Goal: Information Seeking & Learning: Learn about a topic

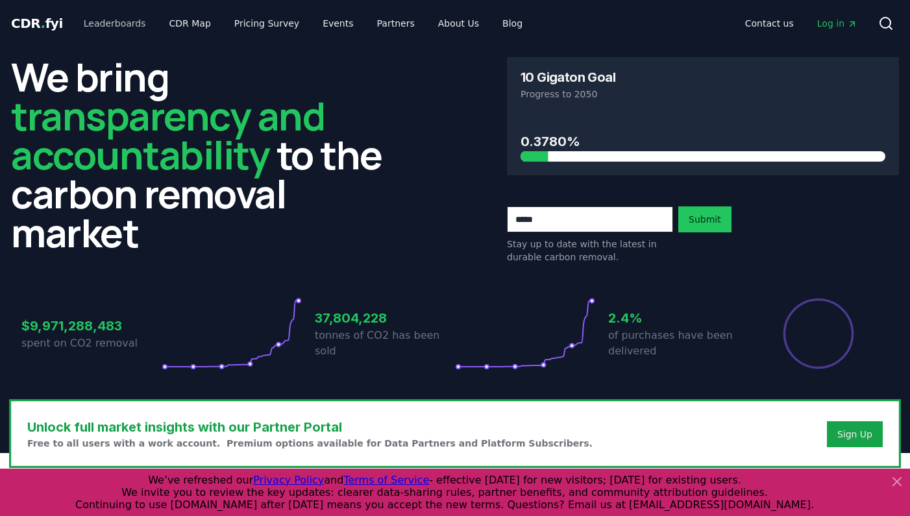
click at [118, 23] on link "Leaderboards" at bounding box center [114, 23] width 83 height 23
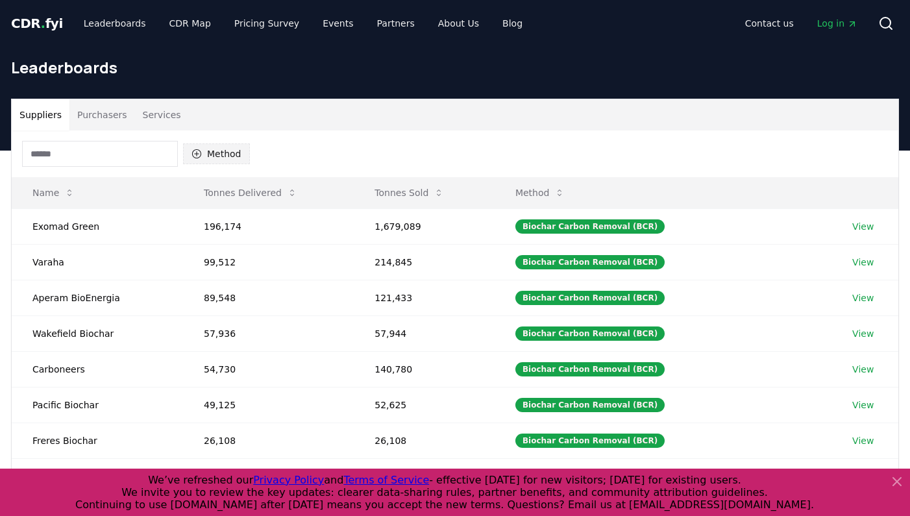
click at [206, 149] on button "Method" at bounding box center [216, 153] width 67 height 21
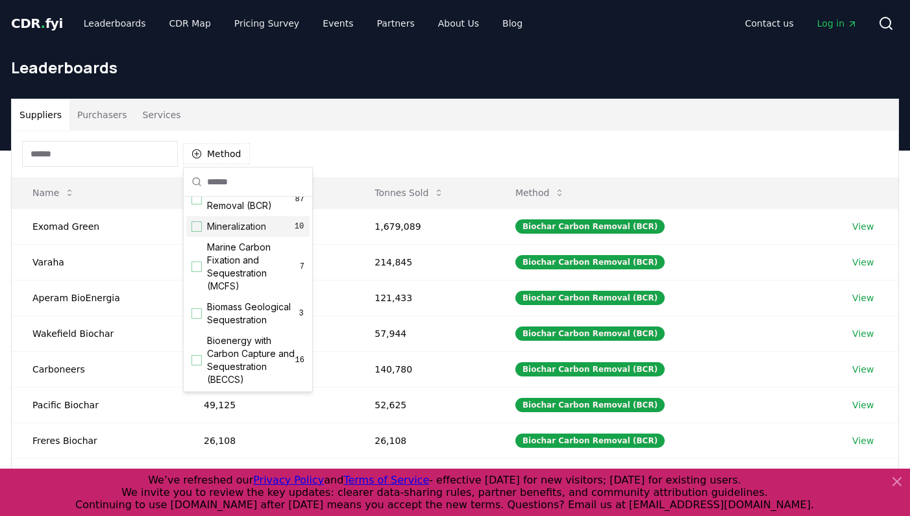
scroll to position [18, 0]
click at [196, 268] on div "Suggestions" at bounding box center [197, 266] width 10 height 10
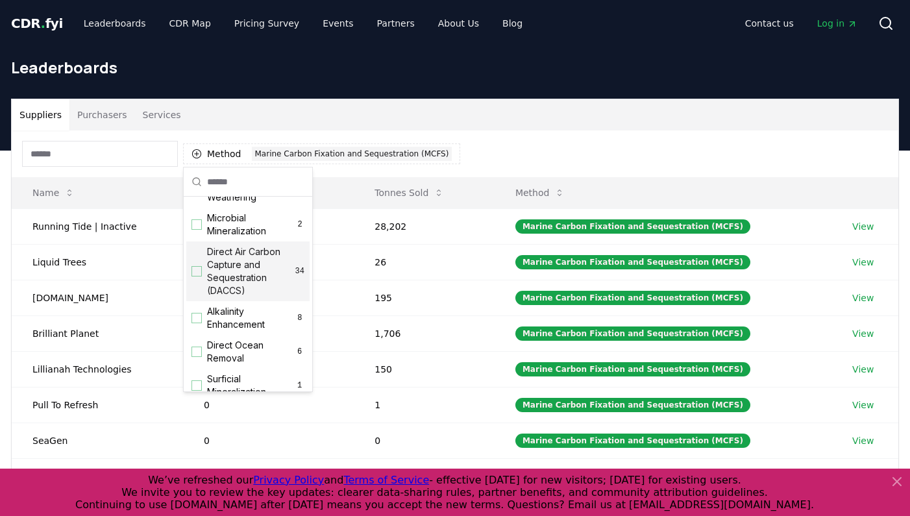
scroll to position [278, 0]
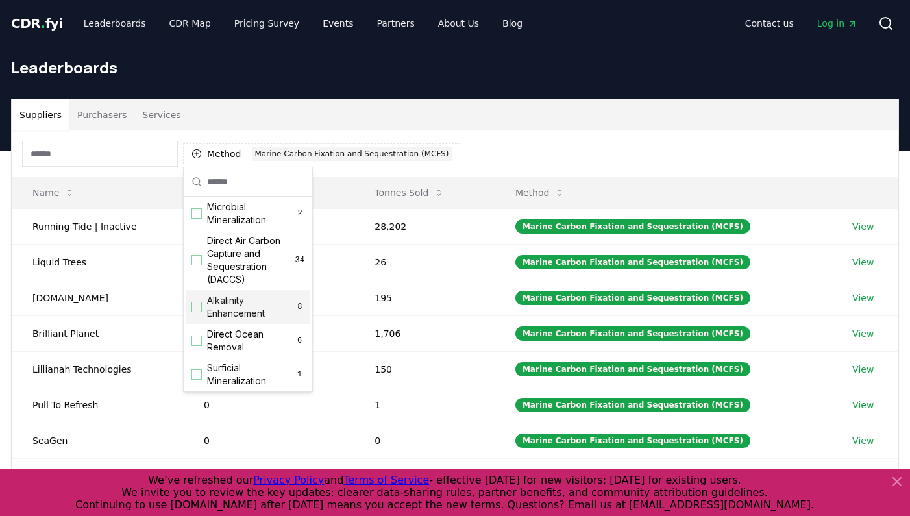
click at [195, 306] on div "Suggestions" at bounding box center [197, 307] width 10 height 10
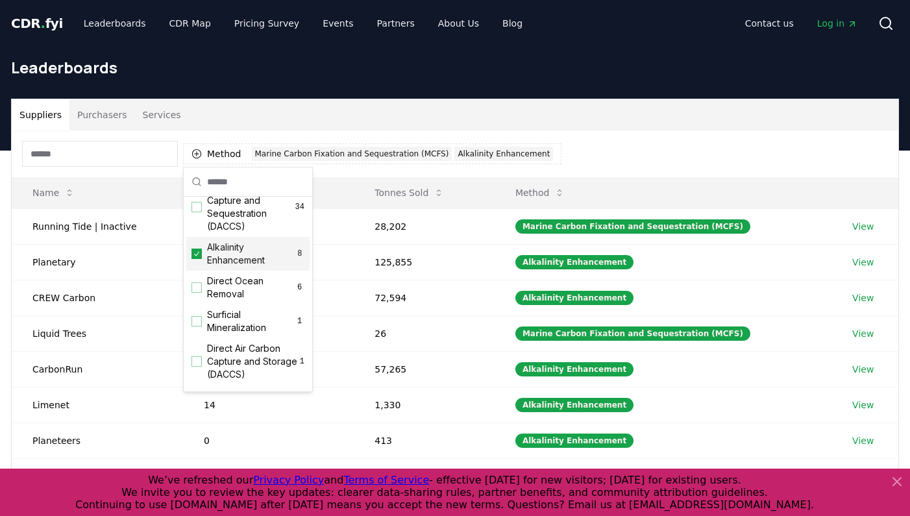
scroll to position [366, 0]
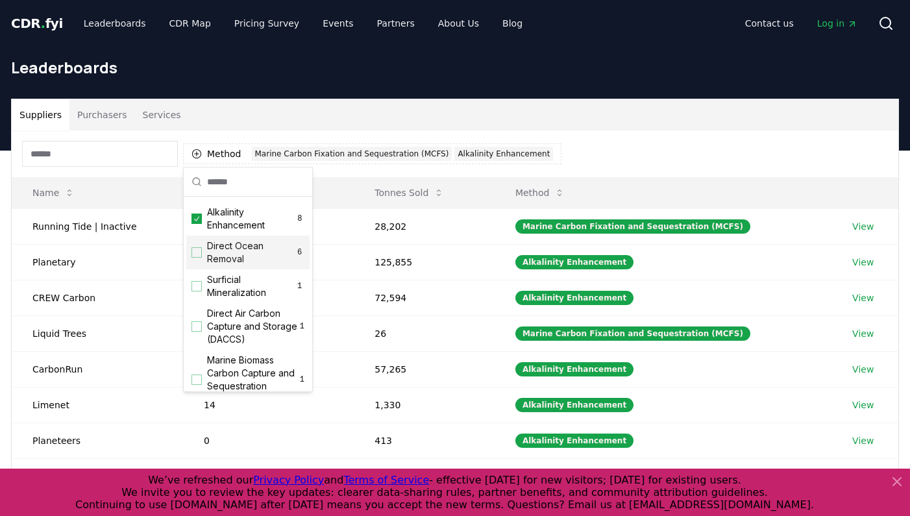
click at [194, 255] on div "Suggestions" at bounding box center [197, 252] width 10 height 10
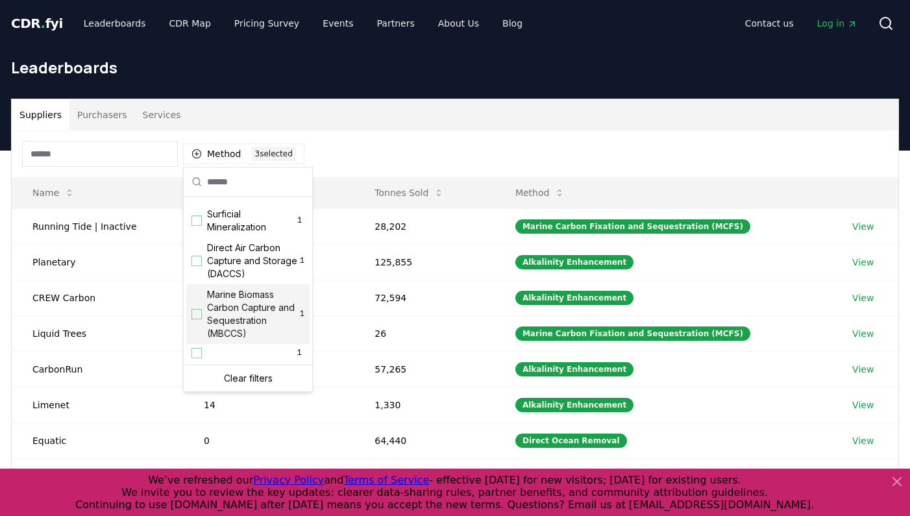
scroll to position [432, 0]
click at [198, 314] on div "Suggestions" at bounding box center [197, 314] width 10 height 10
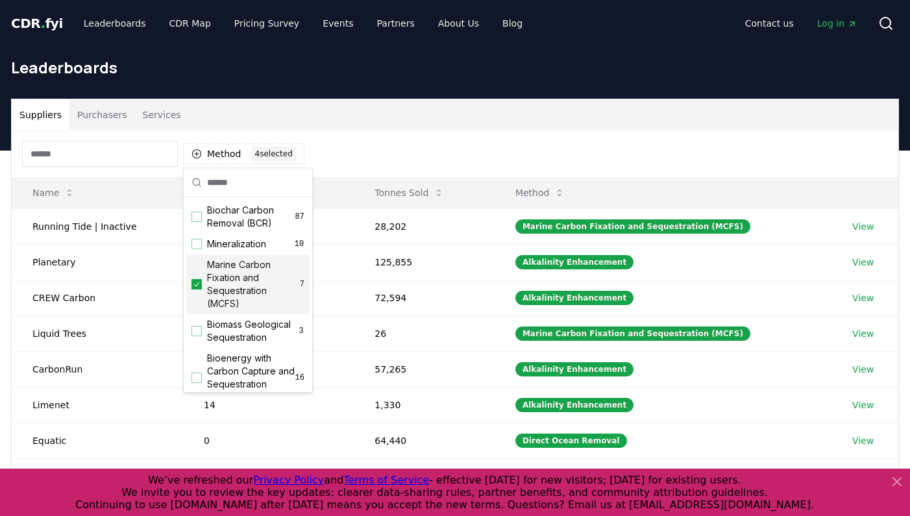
scroll to position [0, 0]
click at [393, 149] on div "Method 4 4 selected" at bounding box center [455, 154] width 887 height 47
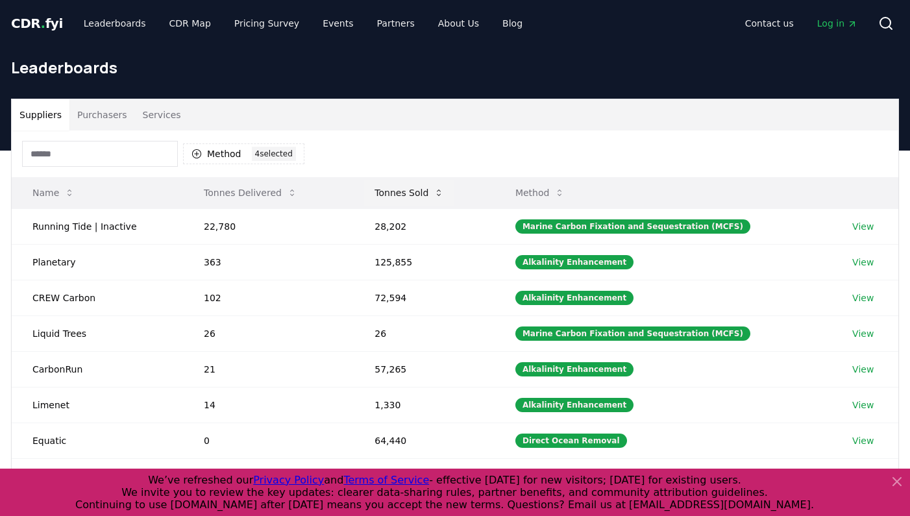
click at [412, 187] on button "Tonnes Sold" at bounding box center [409, 193] width 90 height 26
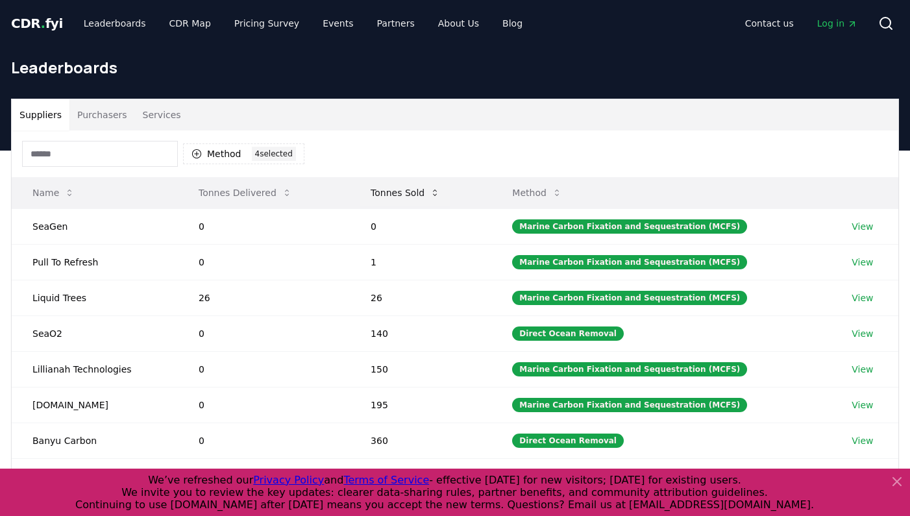
click at [412, 187] on button "Tonnes Sold" at bounding box center [405, 193] width 90 height 26
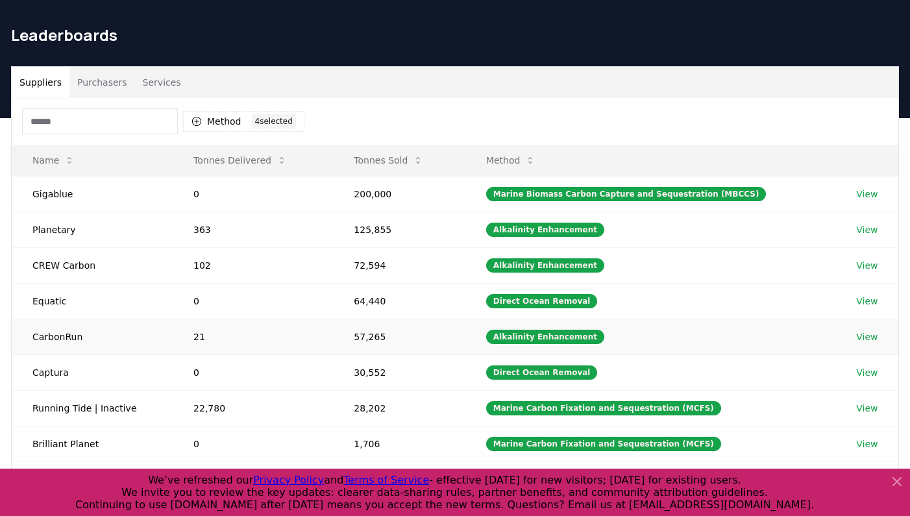
scroll to position [33, 0]
